Goal: Transaction & Acquisition: Obtain resource

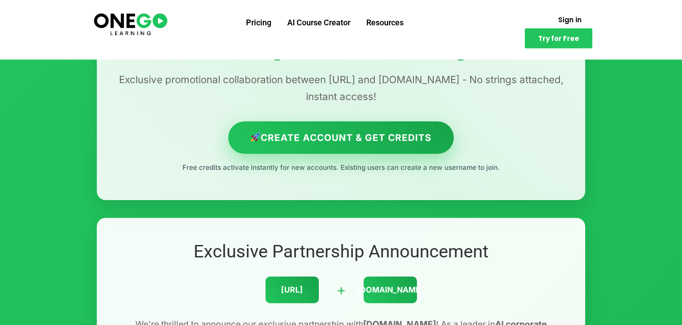
scroll to position [94, 0]
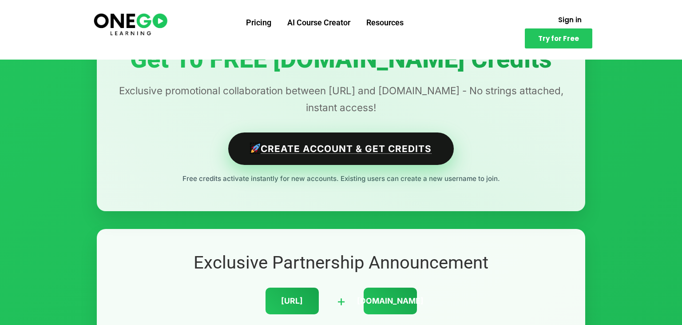
click at [314, 158] on link "Create Account & Get Credits" at bounding box center [341, 148] width 226 height 32
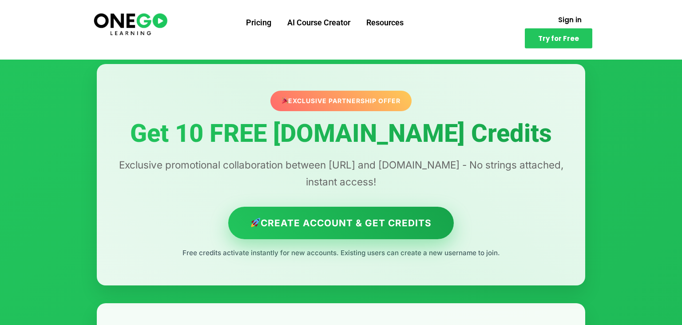
scroll to position [0, 0]
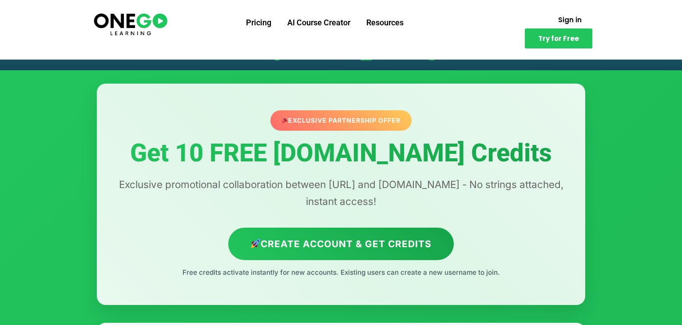
click at [385, 124] on div "Exclusive Partnership Offer" at bounding box center [342, 120] width 142 height 20
click at [351, 170] on div "Exclusive Partnership Offer Get 10 FREE [DOMAIN_NAME] Credits Exclusive promoti…" at bounding box center [341, 194] width 489 height 221
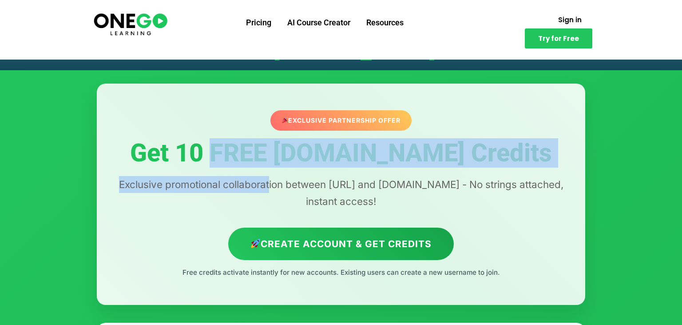
drag, startPoint x: 235, startPoint y: 157, endPoint x: 271, endPoint y: 175, distance: 40.1
click at [271, 175] on div "Exclusive Partnership Offer Get 10 FREE [DOMAIN_NAME] Credits Exclusive promoti…" at bounding box center [341, 194] width 489 height 221
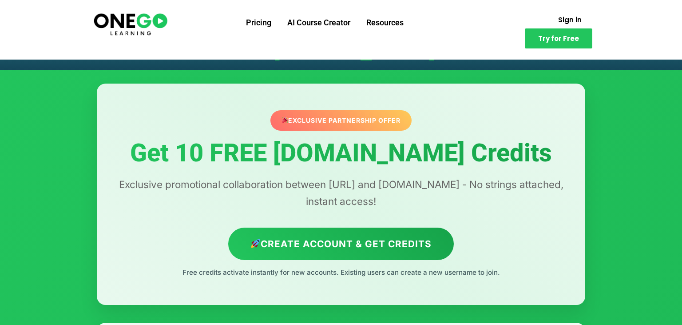
click at [302, 175] on div "Exclusive Partnership Offer Get 10 FREE [DOMAIN_NAME] Credits Exclusive promoti…" at bounding box center [341, 194] width 489 height 221
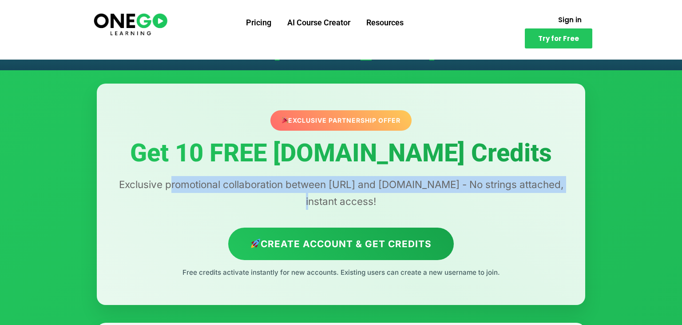
drag, startPoint x: 172, startPoint y: 180, endPoint x: 218, endPoint y: 201, distance: 51.3
click at [218, 201] on p "Exclusive promotional collaboration between [URL] and [DOMAIN_NAME] - No string…" at bounding box center [341, 193] width 453 height 34
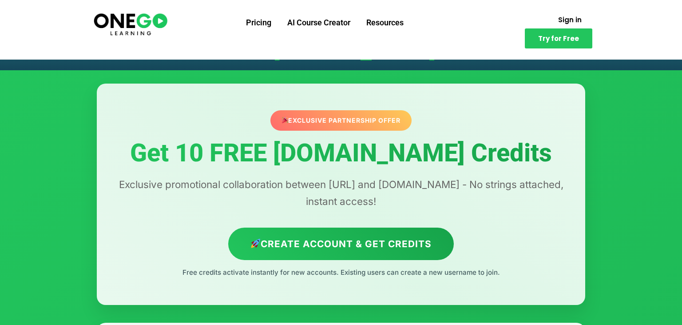
click at [248, 196] on p "Exclusive promotional collaboration between [URL] and [DOMAIN_NAME] - No string…" at bounding box center [341, 193] width 453 height 34
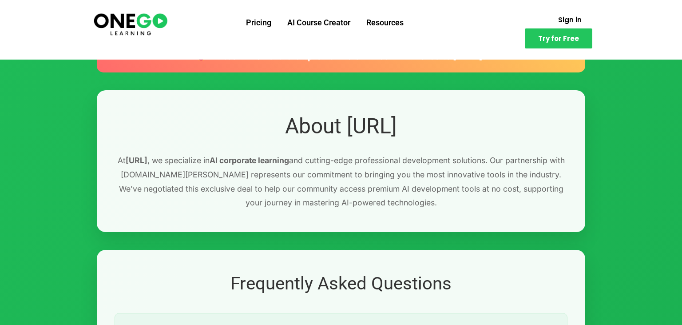
scroll to position [1173, 0]
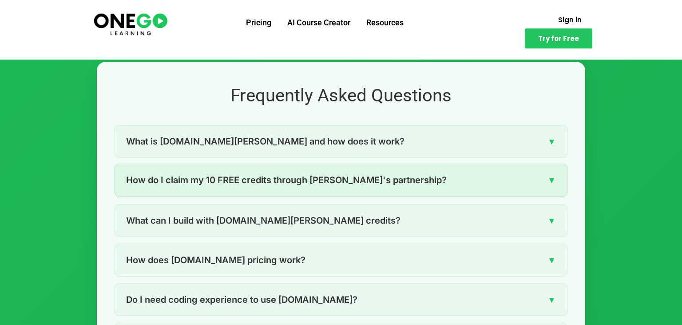
click at [334, 182] on span "How do I claim my 10 FREE credits through [PERSON_NAME]'s partnership?" at bounding box center [286, 180] width 321 height 14
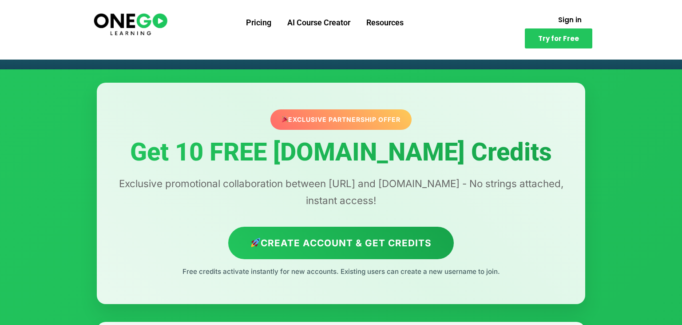
scroll to position [0, 0]
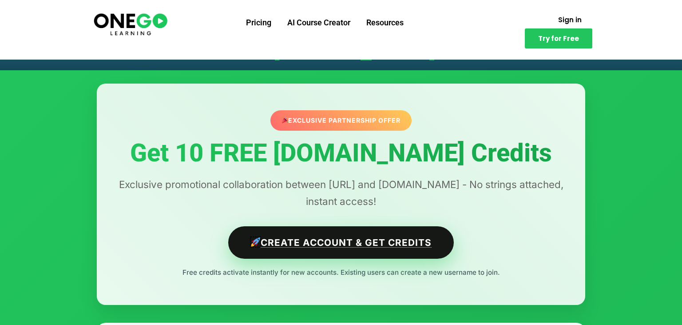
click at [389, 257] on link "Create Account & Get Credits" at bounding box center [341, 242] width 226 height 32
click at [312, 244] on link "Create Account & Get Credits" at bounding box center [341, 242] width 226 height 32
